Goal: Find specific page/section: Find specific page/section

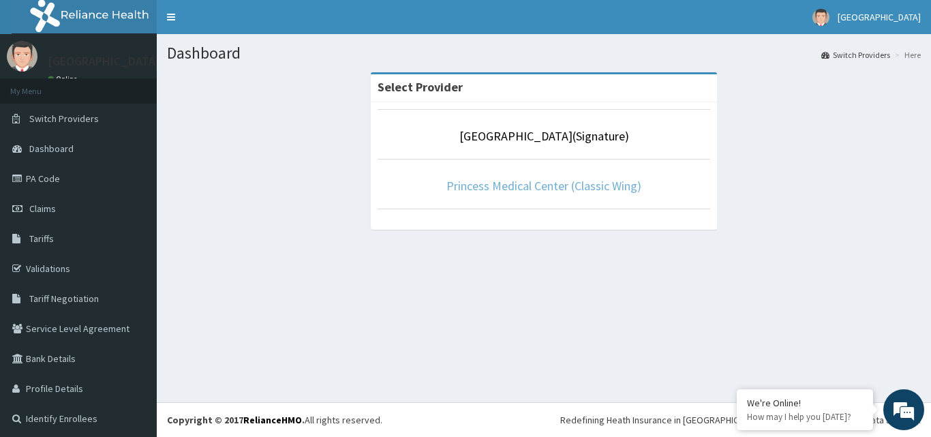
click at [608, 192] on link "Princess Medical Center (Classic Wing)" at bounding box center [543, 186] width 195 height 16
click at [608, 191] on link "Princess Medical Center (Classic Wing)" at bounding box center [543, 186] width 195 height 16
click at [608, 189] on link "Princess Medical Center (Classic Wing)" at bounding box center [543, 186] width 195 height 16
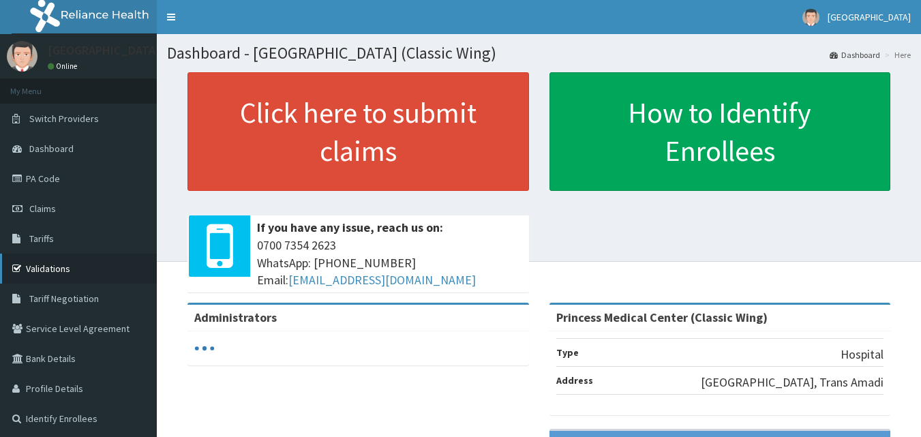
click at [65, 268] on link "Validations" at bounding box center [78, 268] width 157 height 30
